Goal: Use online tool/utility: Utilize a website feature to perform a specific function

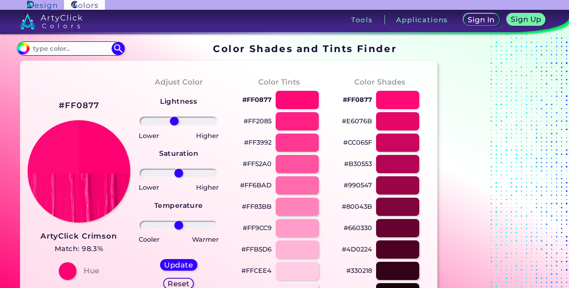
type input "-13"
click at [174, 125] on input "range" at bounding box center [179, 121] width 78 height 9
drag, startPoint x: 180, startPoint y: 173, endPoint x: 221, endPoint y: 172, distance: 40.9
type input "100"
click at [217, 172] on input "range" at bounding box center [179, 173] width 78 height 9
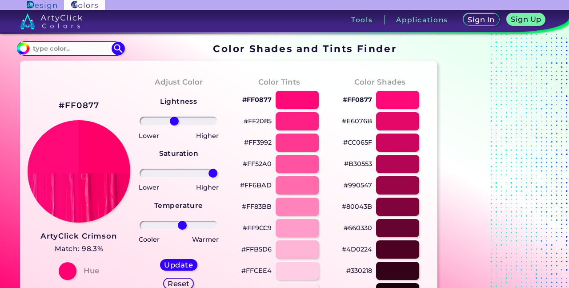
type input "9"
click at [181, 227] on input "range" at bounding box center [179, 225] width 78 height 9
click at [177, 261] on h5 "Update" at bounding box center [178, 264] width 26 height 7
type input "#ff006b"
type input "0"
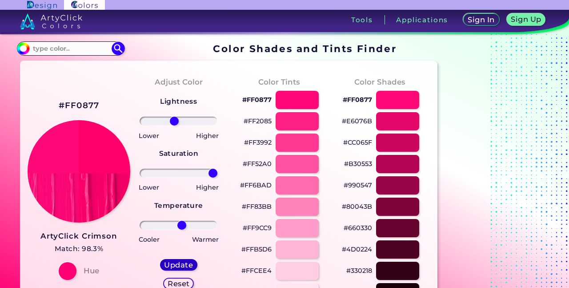
type input "0"
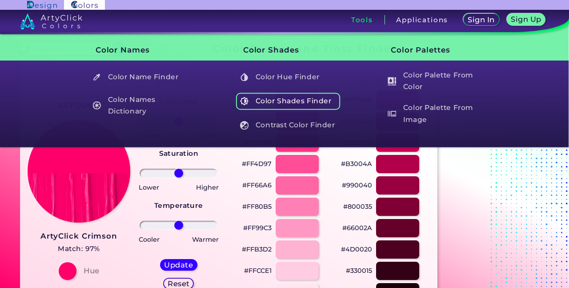
click at [300, 99] on h5 "Color Shades Finder" at bounding box center [288, 100] width 105 height 17
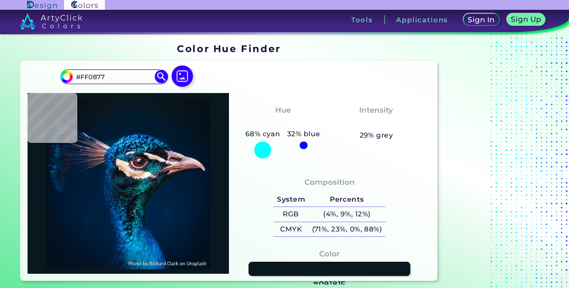
type input "#FF0877"
type input "#ff0877"
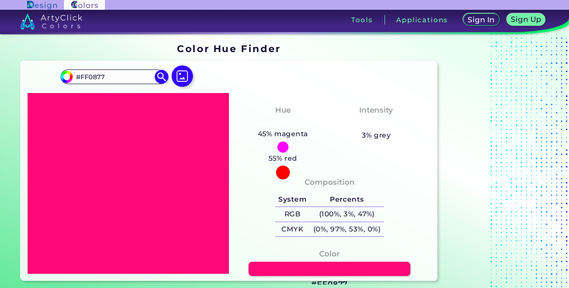
drag, startPoint x: 569, startPoint y: 105, endPoint x: 569, endPoint y: 137, distance: 32.0
click at [569, 137] on section "Color Hue Finder Color Hue Finder #ff0877 #FF0877 Acadia ◉ Acid Green ◉ Aero Bl…" at bounding box center [284, 160] width 569 height 253
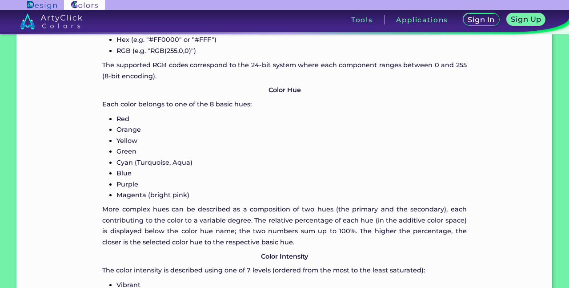
scroll to position [1078, 0]
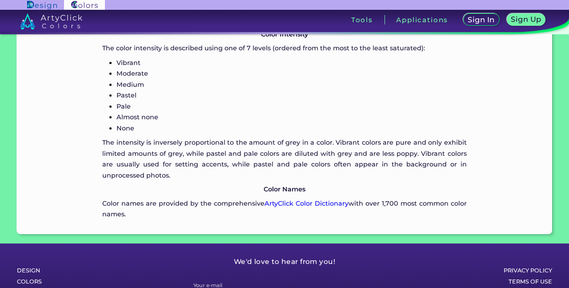
click at [569, 117] on section "Color Hue Finder Color Hue Finder #ff0877 #FF0877 Acadia ◉ Acid Green ◉ Aero Bl…" at bounding box center [284, 160] width 569 height 253
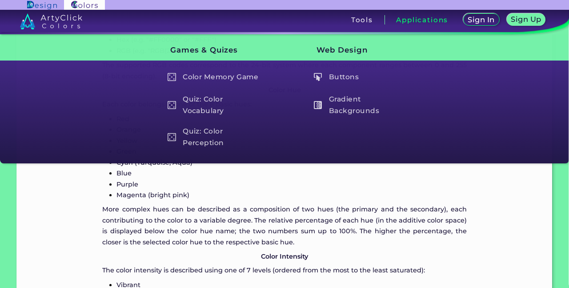
click at [405, 21] on h3 "Applications" at bounding box center [422, 19] width 52 height 7
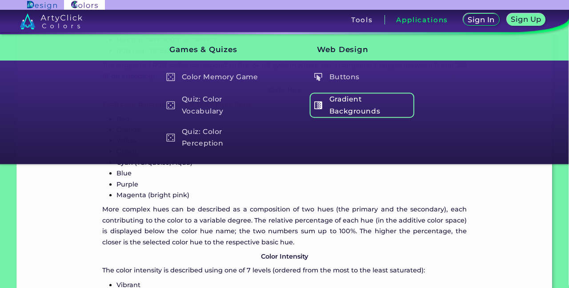
click at [340, 109] on h5 "Gradient Backgrounds" at bounding box center [362, 104] width 105 height 25
